Goal: Find specific page/section: Find specific page/section

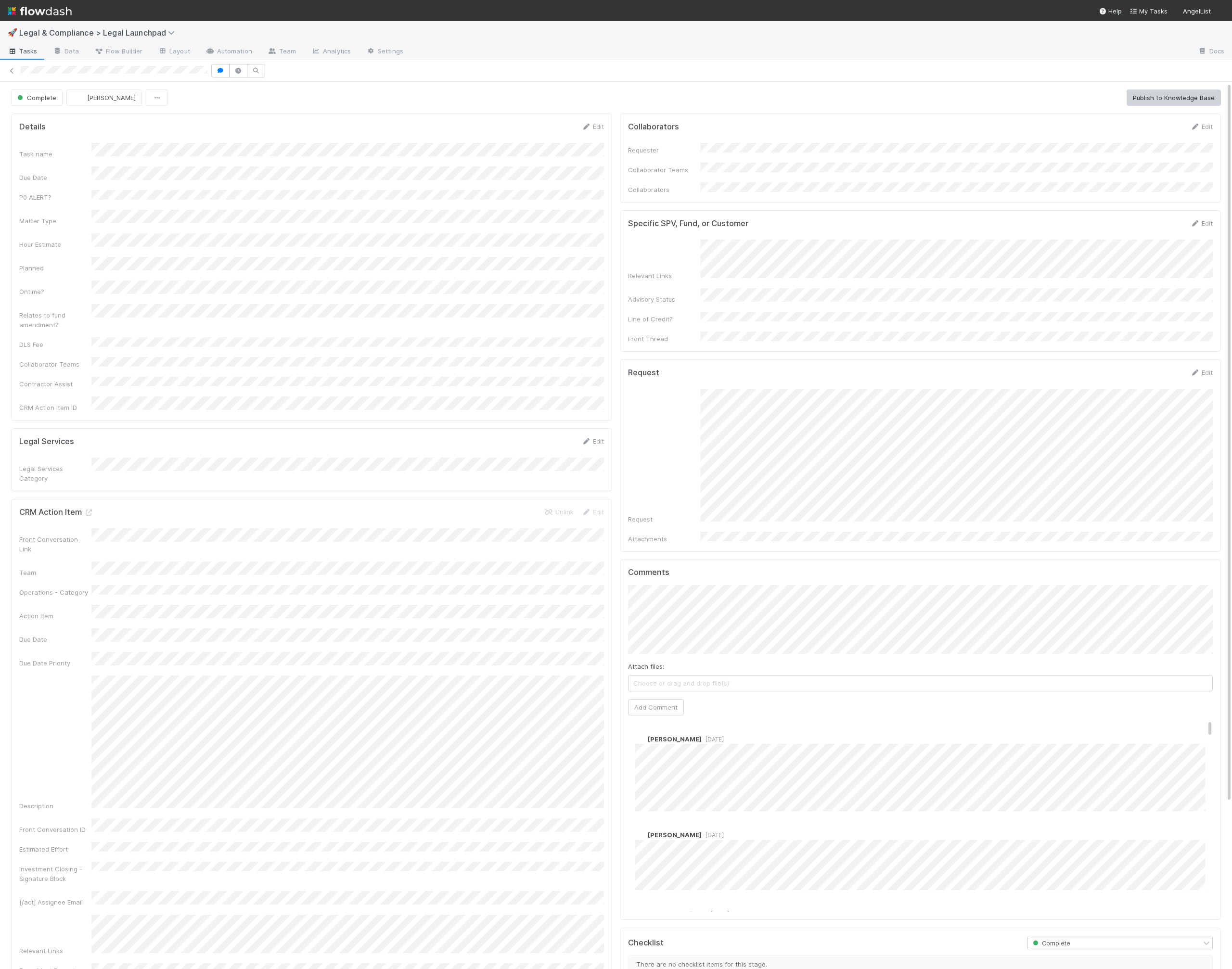
click at [14, 32] on span "🚀" at bounding box center [12, 32] width 9 height 8
click at [27, 32] on span "Legal & Compliance > Legal Launchpad" at bounding box center [99, 32] width 160 height 9
type input "reporting"
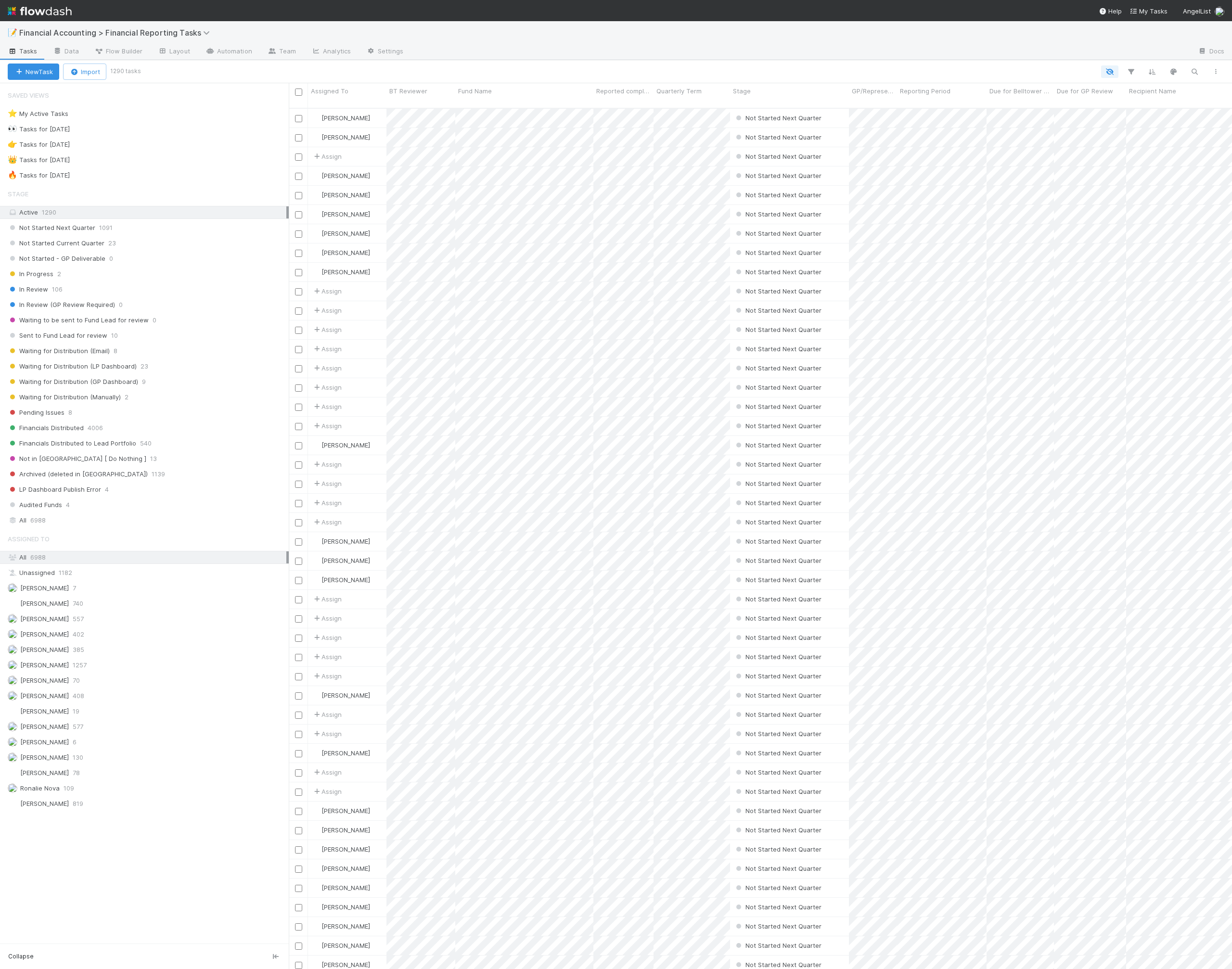
scroll to position [869, 943]
click at [1199, 69] on icon "button" at bounding box center [1194, 72] width 9 height 9
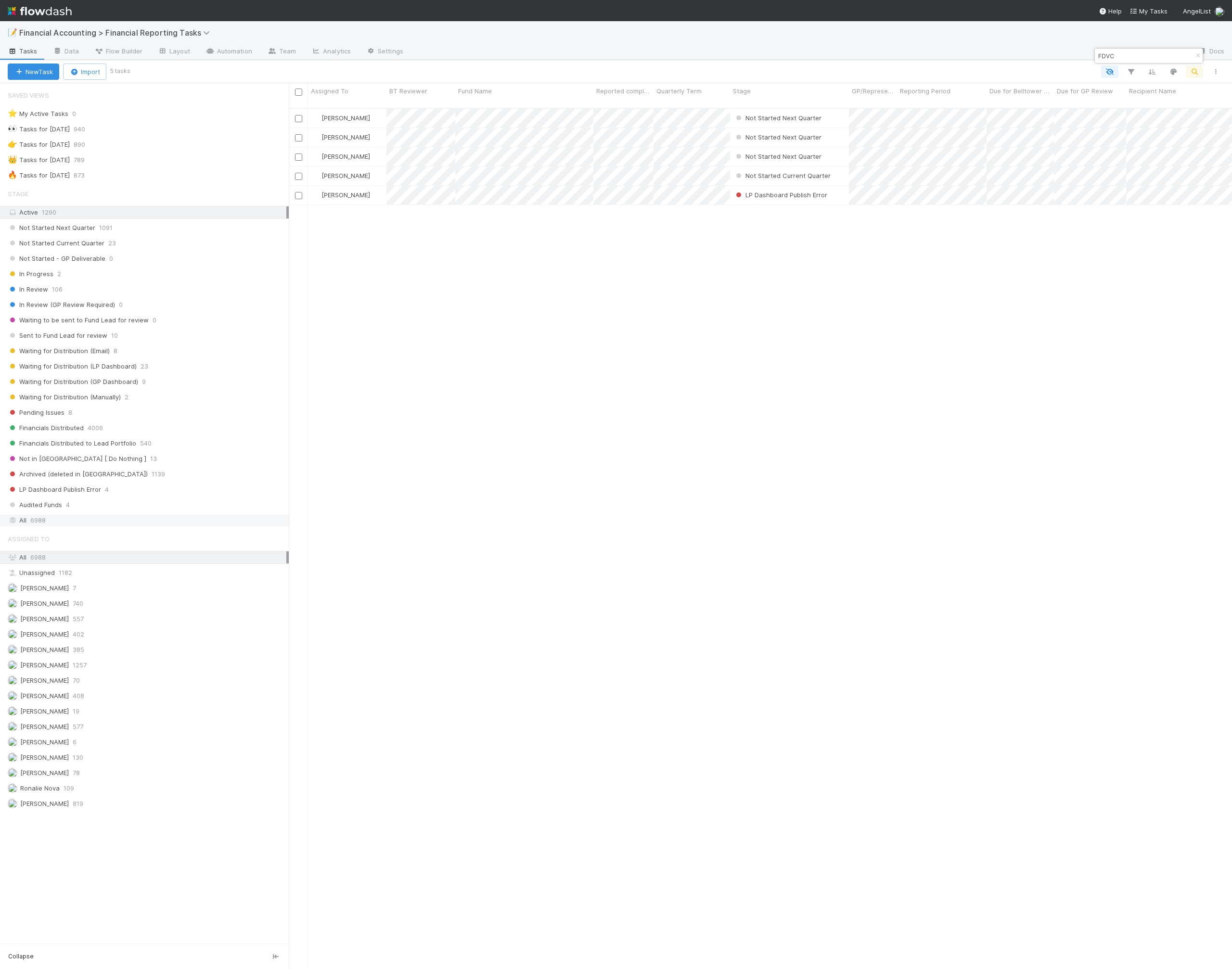
type input "FDVC"
click at [114, 515] on div "All 6988" at bounding box center [147, 520] width 279 height 12
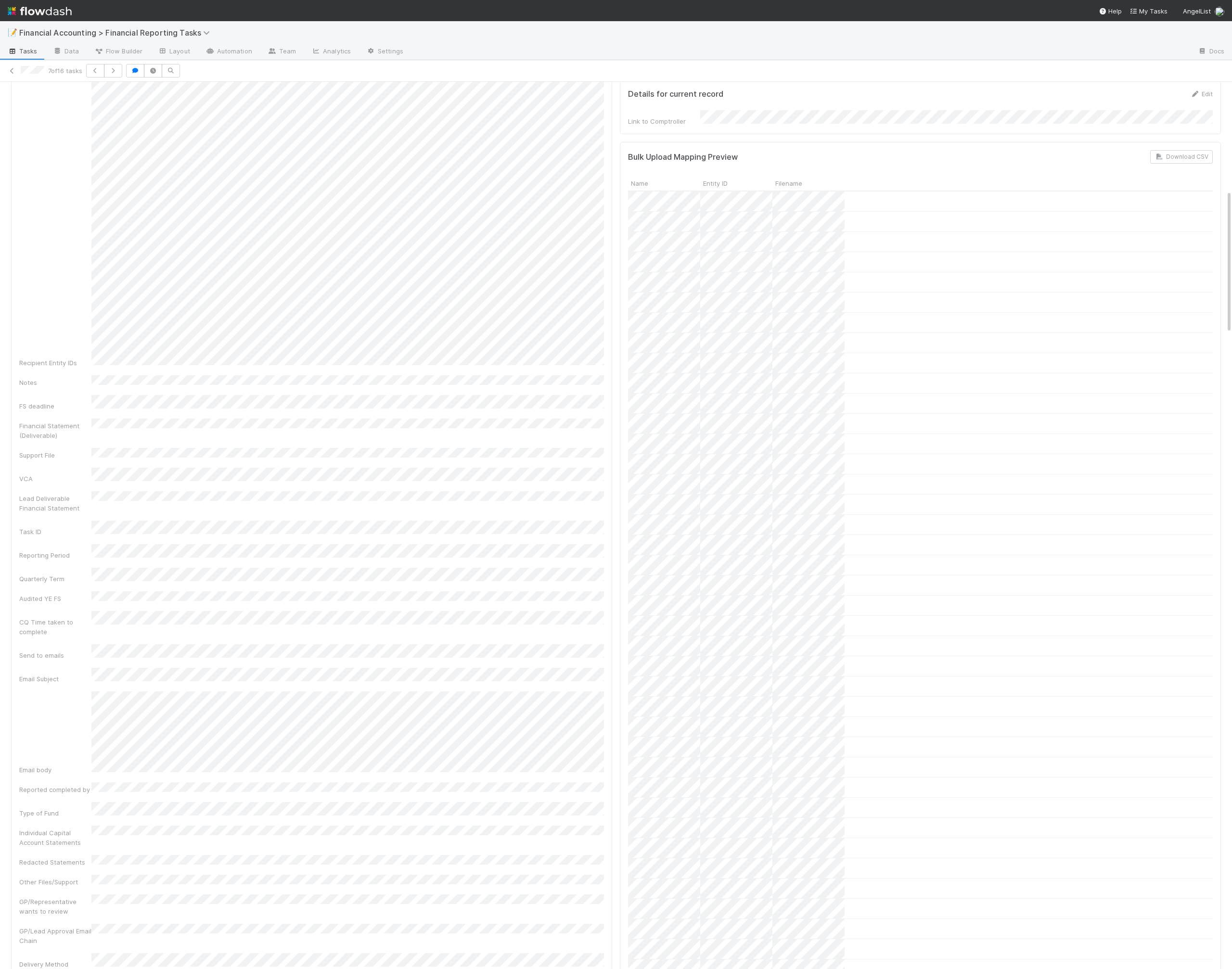
scroll to position [653, 0]
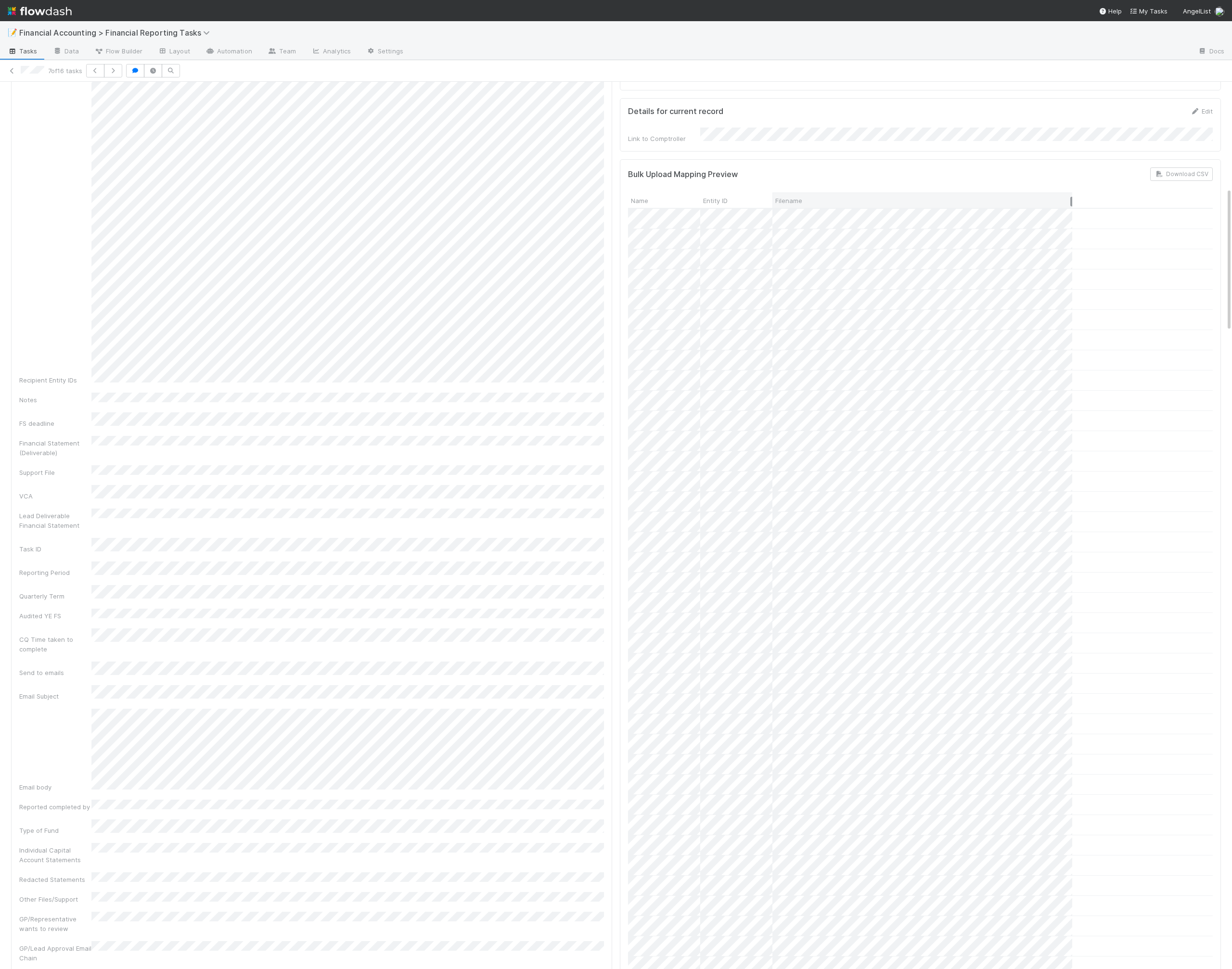
drag, startPoint x: 844, startPoint y: 181, endPoint x: 1072, endPoint y: 186, distance: 228.1
click at [1072, 197] on div at bounding box center [1071, 201] width 2 height 9
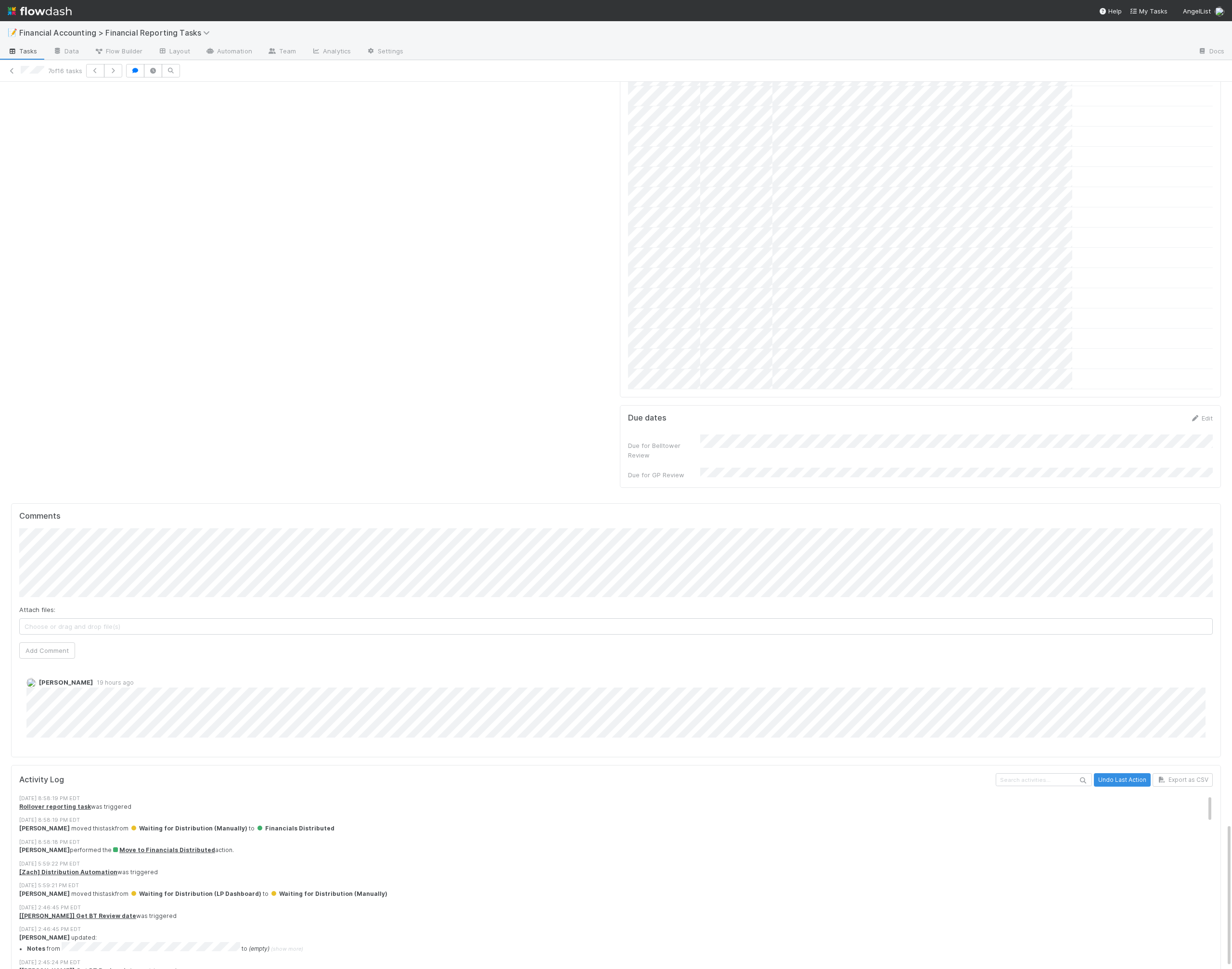
scroll to position [4573, 0]
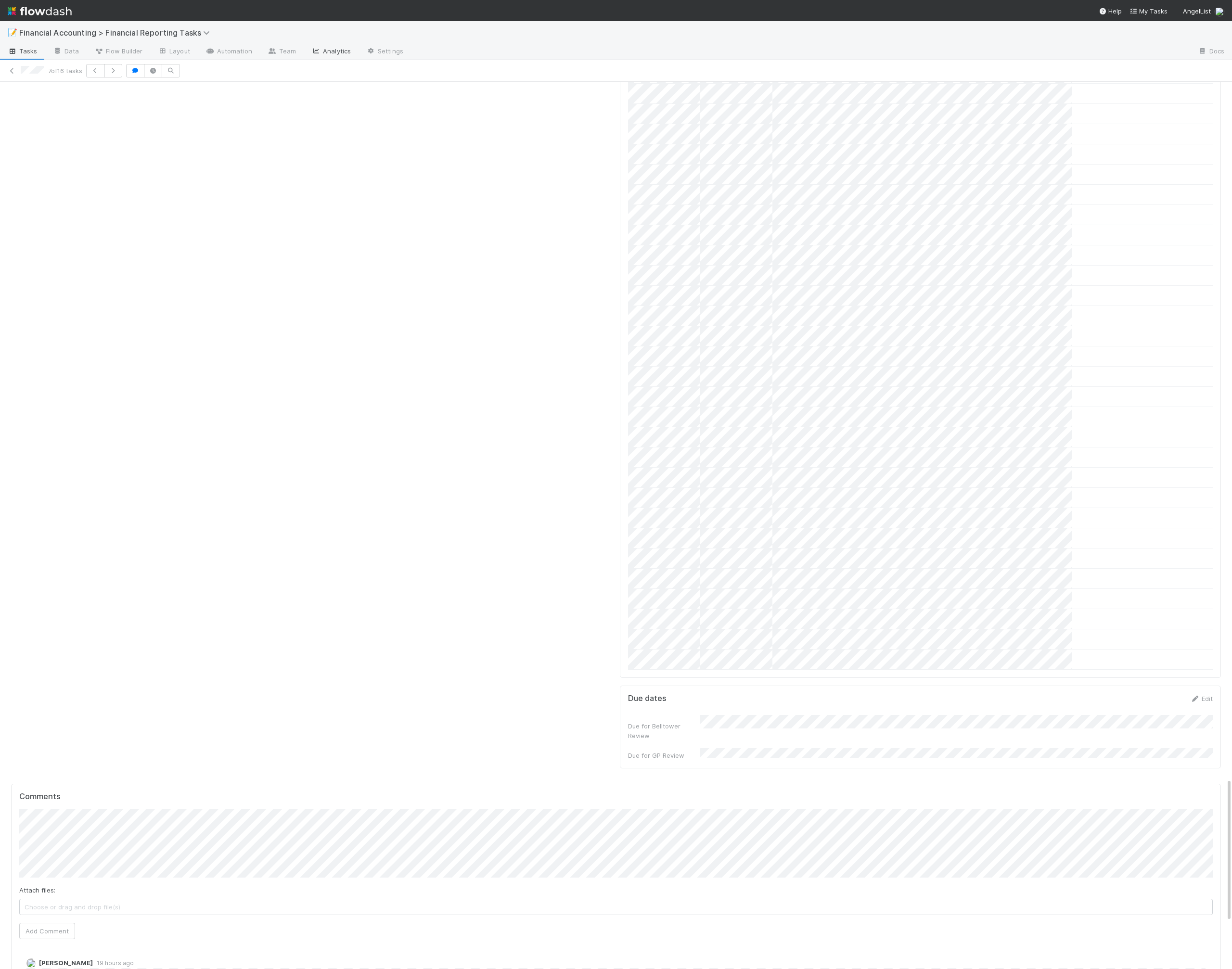
click at [317, 58] on div "📝 Financial Accounting > Financial Reporting Tasks Tasks Data Flow Builder Layo…" at bounding box center [616, 495] width 1232 height 948
